Goal: Navigation & Orientation: Find specific page/section

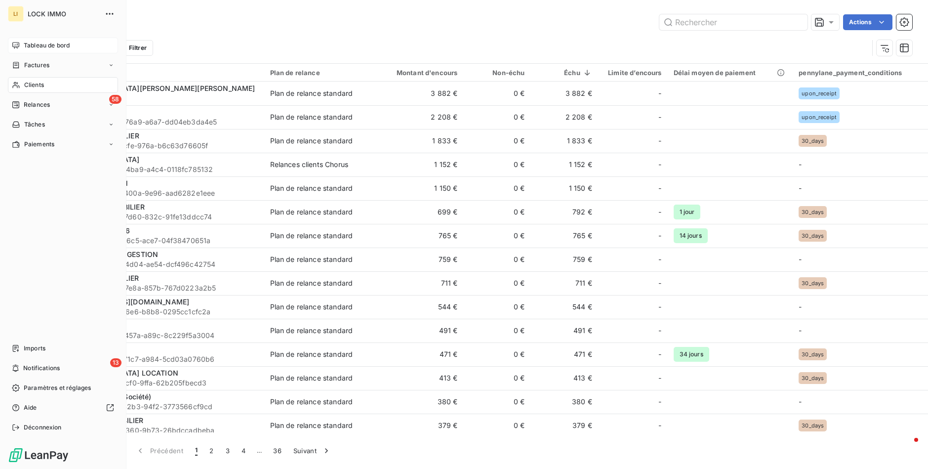
click at [39, 49] on span "Tableau de bord" at bounding box center [47, 45] width 46 height 9
